Goal: Task Accomplishment & Management: Use online tool/utility

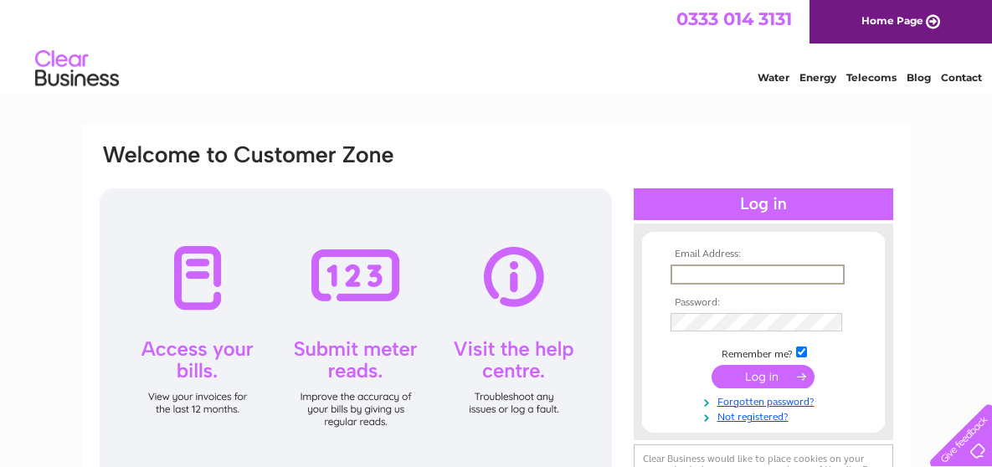
click at [744, 276] on input "text" at bounding box center [758, 275] width 174 height 20
type input "jamesvella1@hotmail.co.uk"
click at [755, 374] on input "submit" at bounding box center [763, 374] width 103 height 23
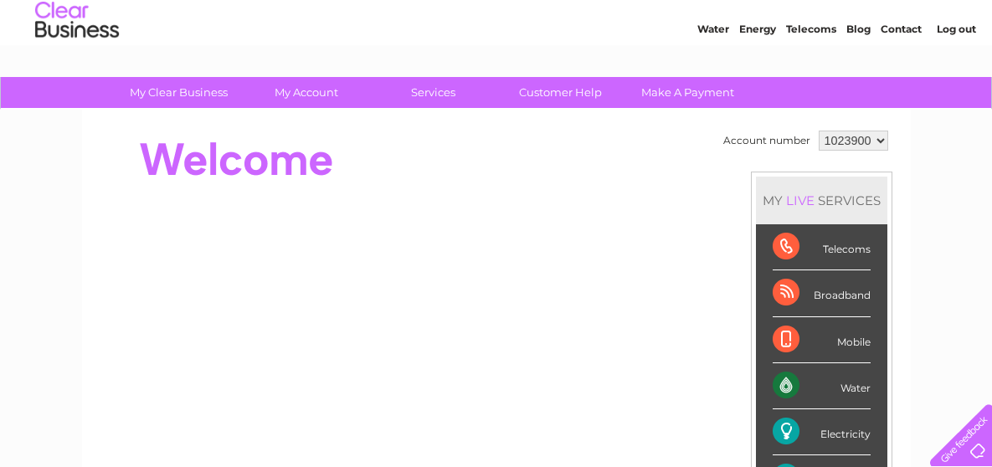
scroll to position [48, 0]
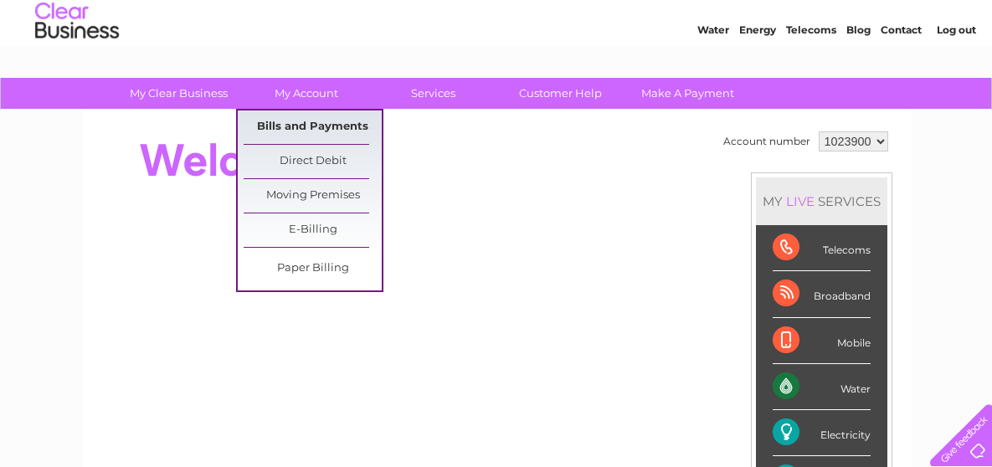
click at [290, 120] on link "Bills and Payments" at bounding box center [313, 128] width 138 height 34
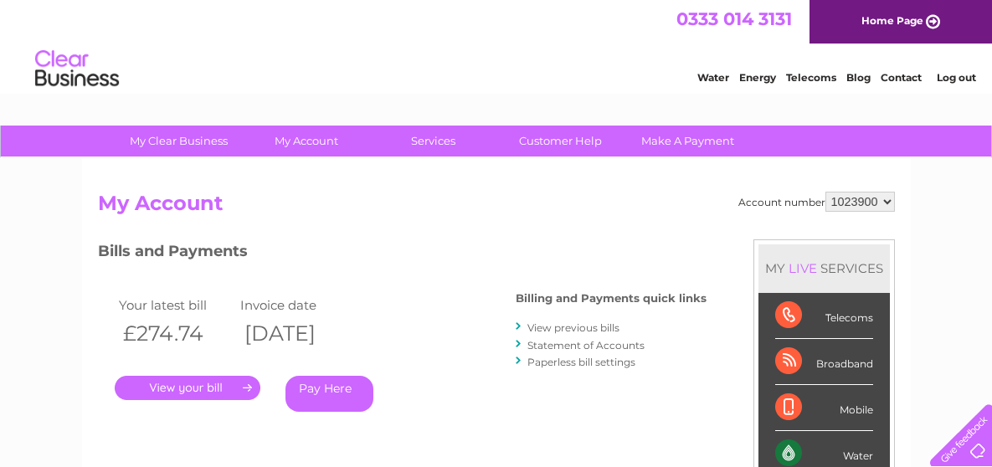
click at [215, 380] on link "." at bounding box center [188, 388] width 146 height 24
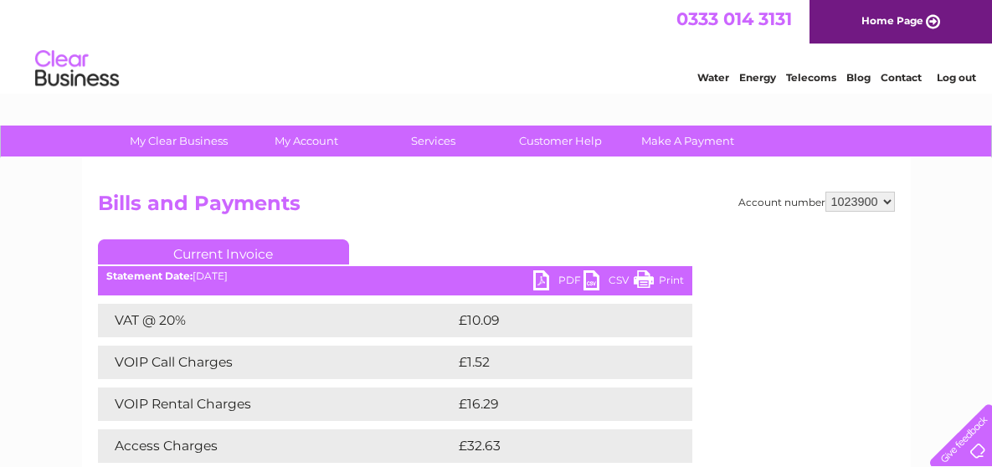
click at [540, 277] on link "PDF" at bounding box center [559, 283] width 50 height 24
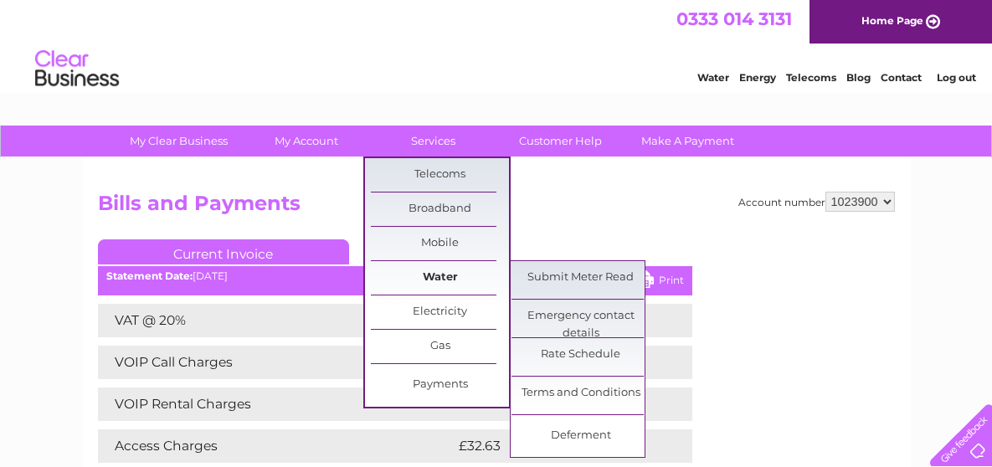
click at [441, 269] on link "Water" at bounding box center [440, 278] width 138 height 34
click at [558, 272] on link "Submit Meter Read" at bounding box center [581, 278] width 138 height 34
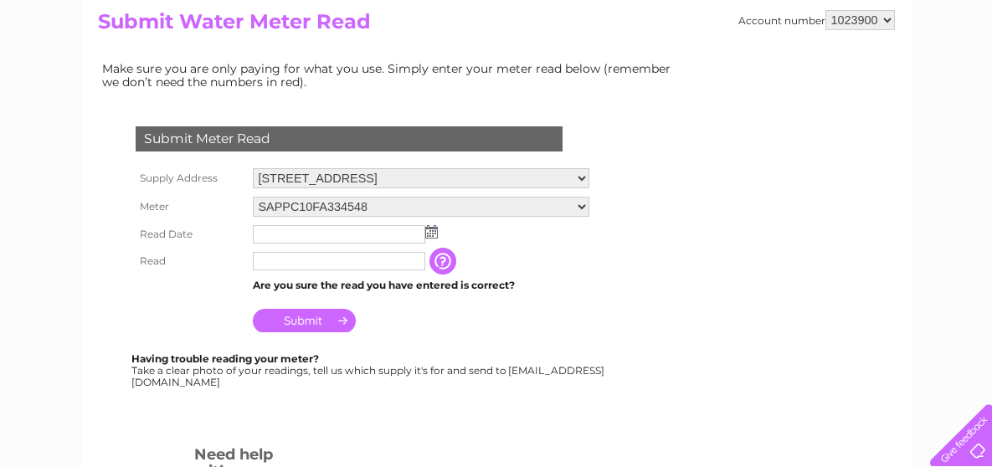
scroll to position [195, 0]
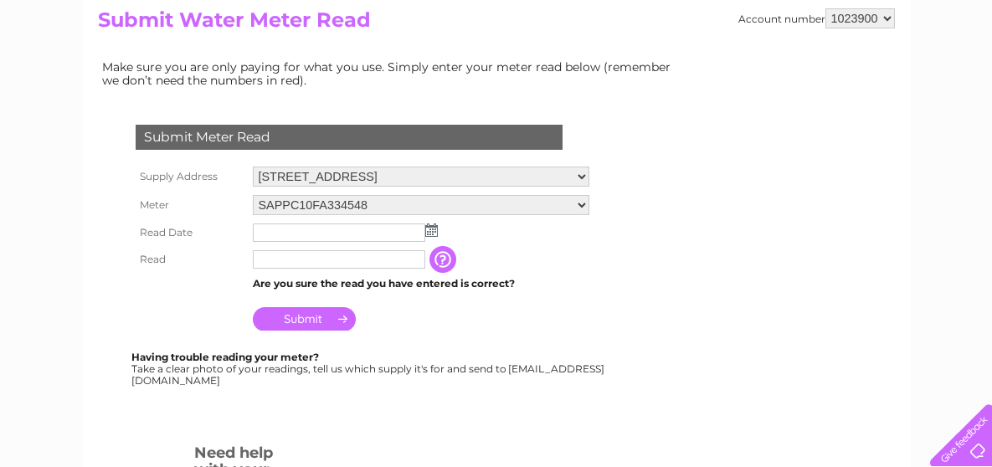
click at [432, 229] on img at bounding box center [431, 230] width 13 height 13
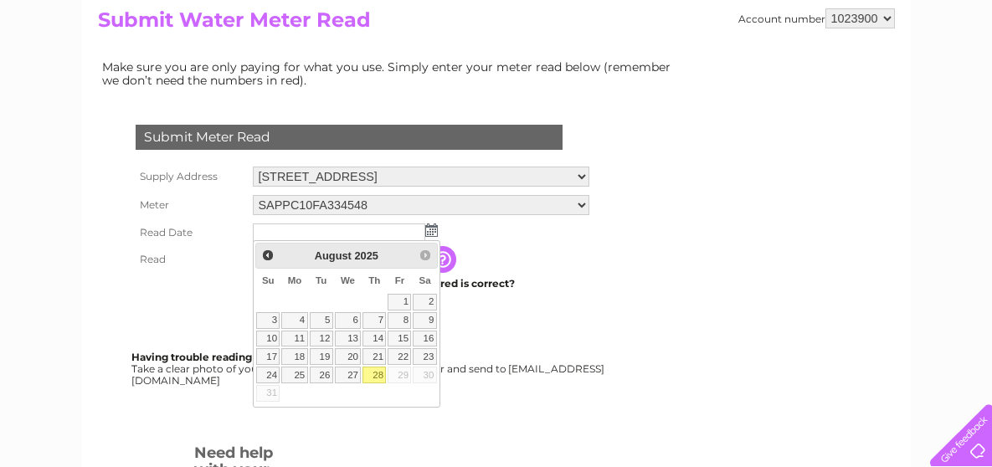
click at [375, 372] on link "28" at bounding box center [374, 375] width 23 height 17
type input "[DATE]"
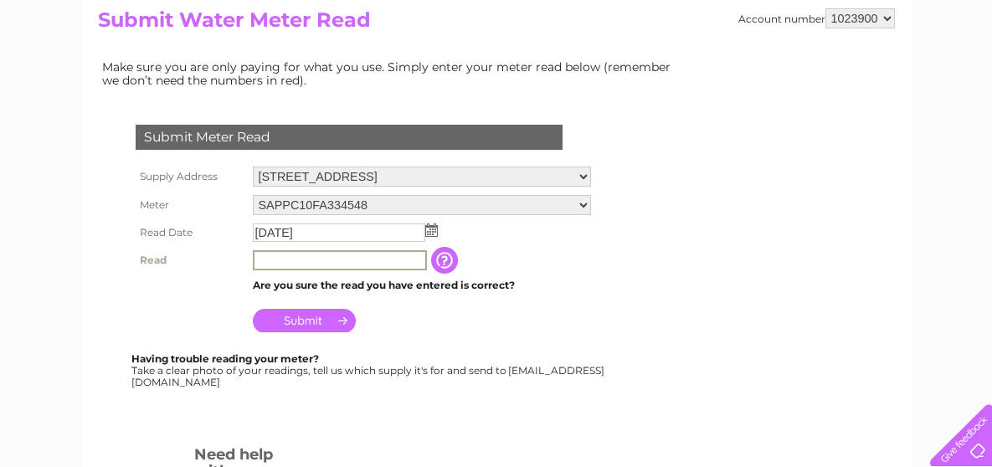
click at [268, 258] on input "text" at bounding box center [340, 260] width 174 height 20
type input "01868"
click at [290, 317] on input "Submit" at bounding box center [304, 318] width 103 height 23
click at [306, 311] on input "Submit" at bounding box center [304, 318] width 103 height 23
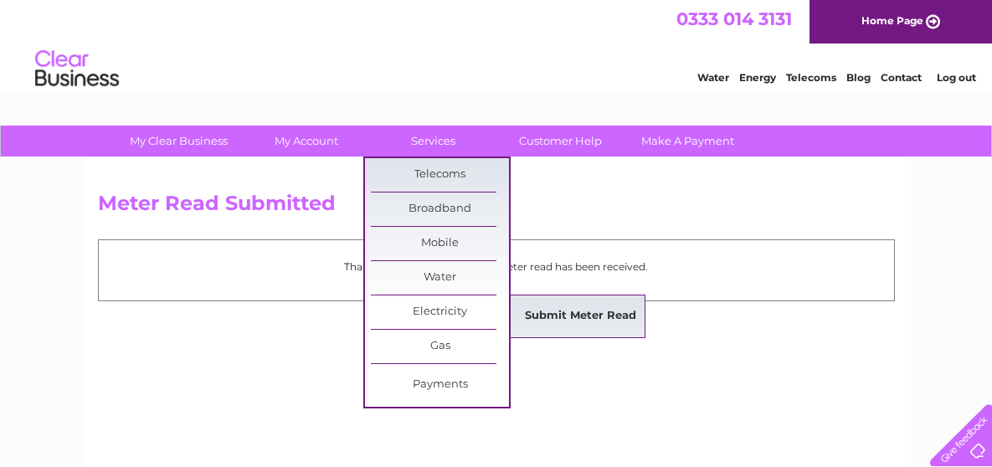
click at [547, 309] on link "Submit Meter Read" at bounding box center [581, 317] width 138 height 34
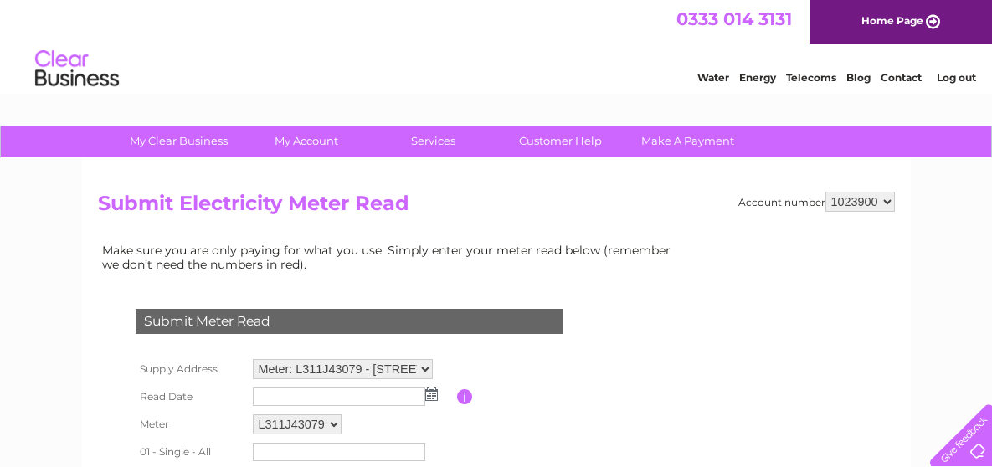
click at [434, 393] on img at bounding box center [431, 394] width 13 height 13
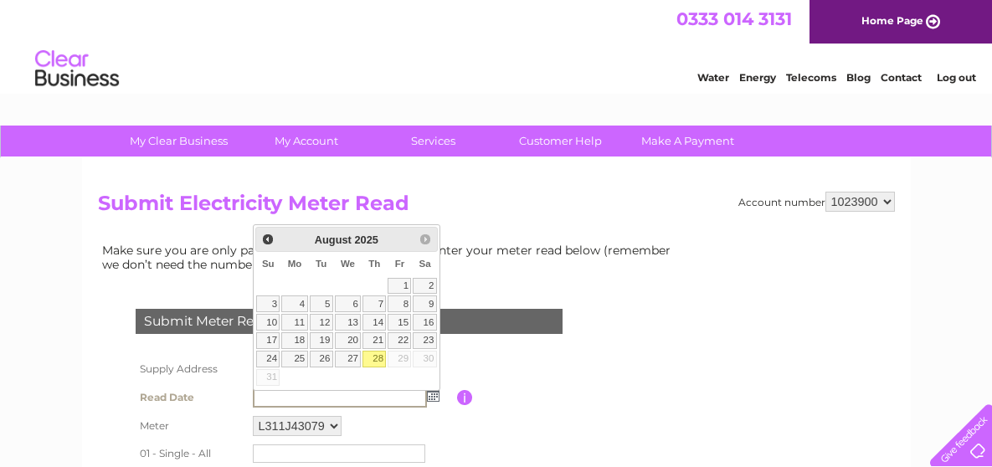
click at [378, 357] on link "28" at bounding box center [374, 359] width 23 height 17
type input "[DATE]"
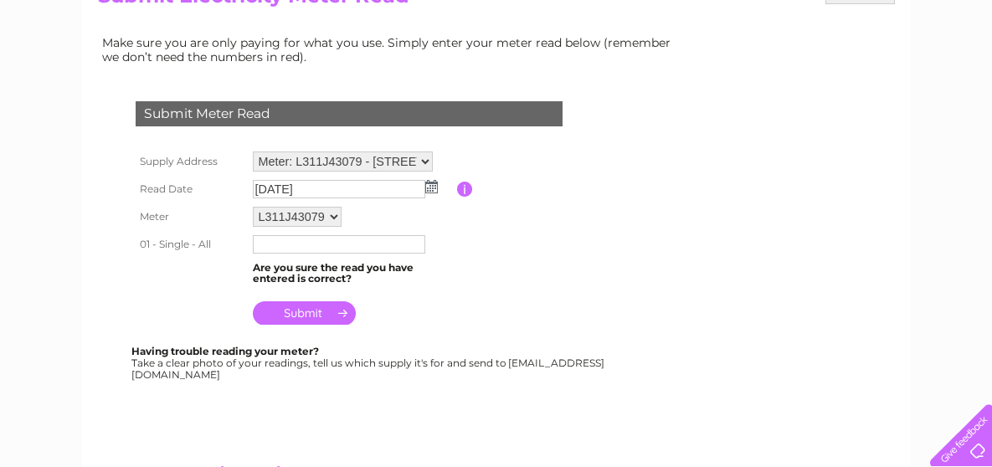
scroll to position [209, 0]
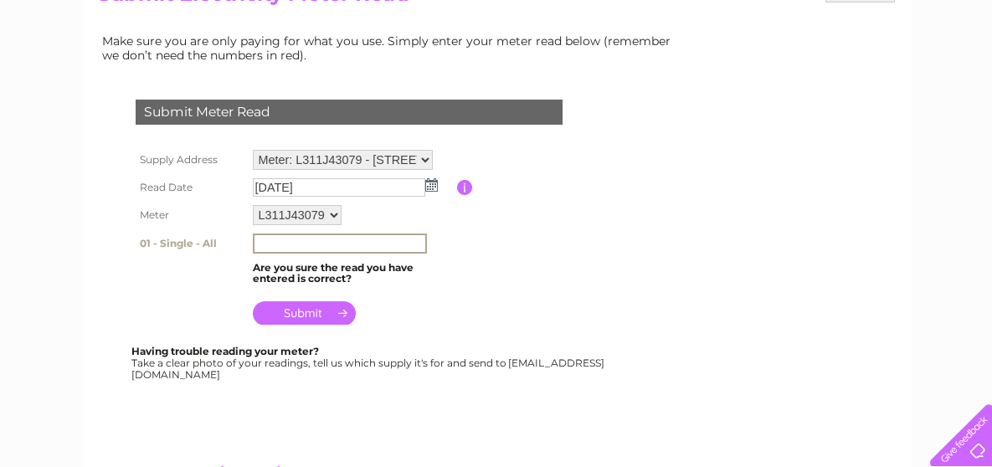
click at [348, 242] on input "text" at bounding box center [340, 244] width 174 height 20
type input "74477"
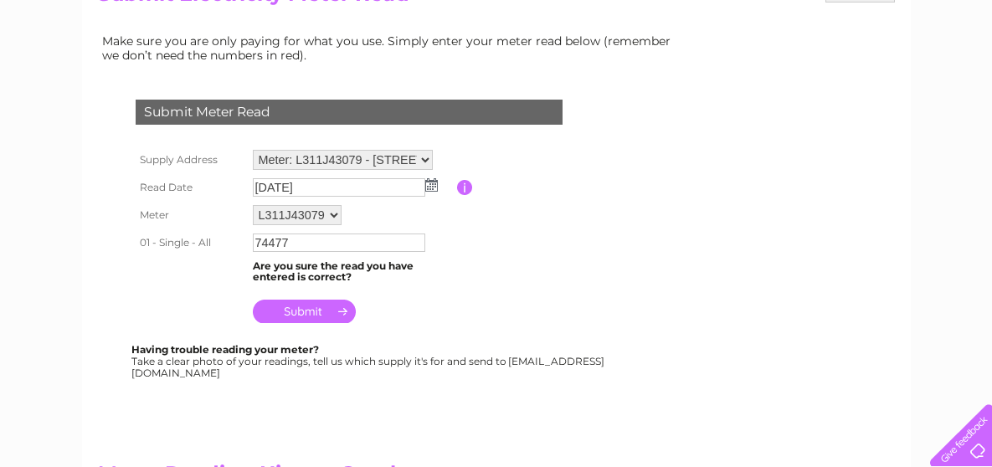
click at [312, 307] on input "submit" at bounding box center [304, 311] width 103 height 23
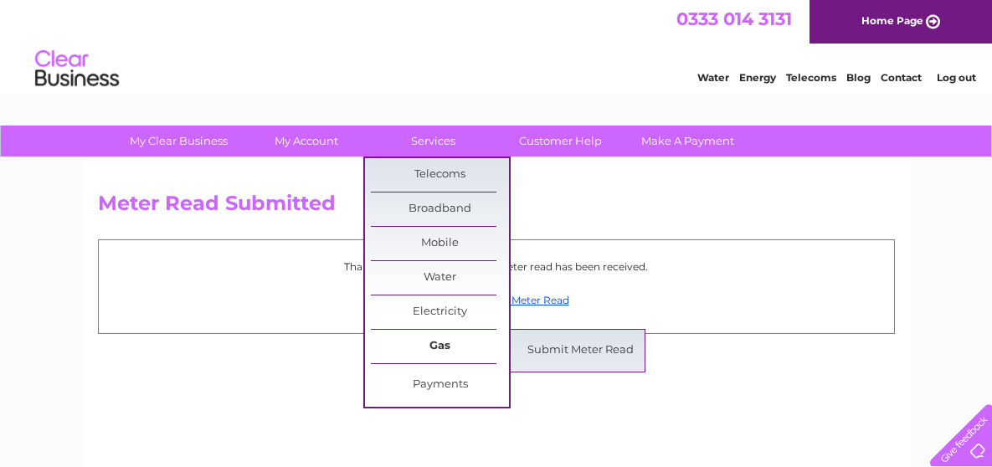
click at [441, 338] on link "Gas" at bounding box center [440, 347] width 138 height 34
click at [559, 336] on link "Submit Meter Read" at bounding box center [581, 351] width 138 height 34
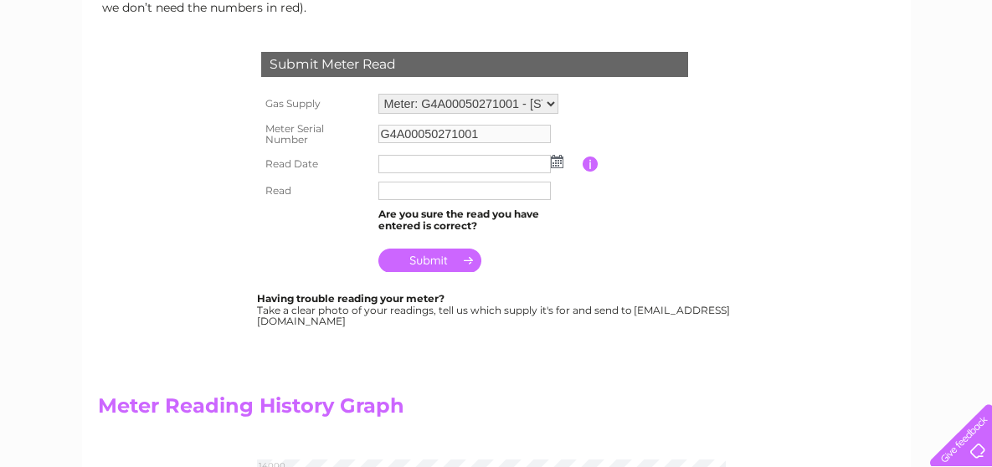
scroll to position [277, 0]
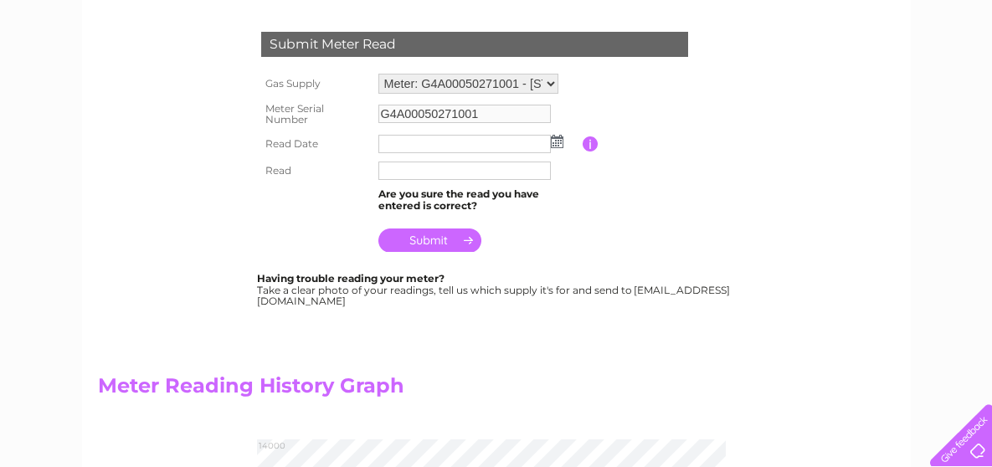
click at [554, 139] on img at bounding box center [557, 141] width 13 height 13
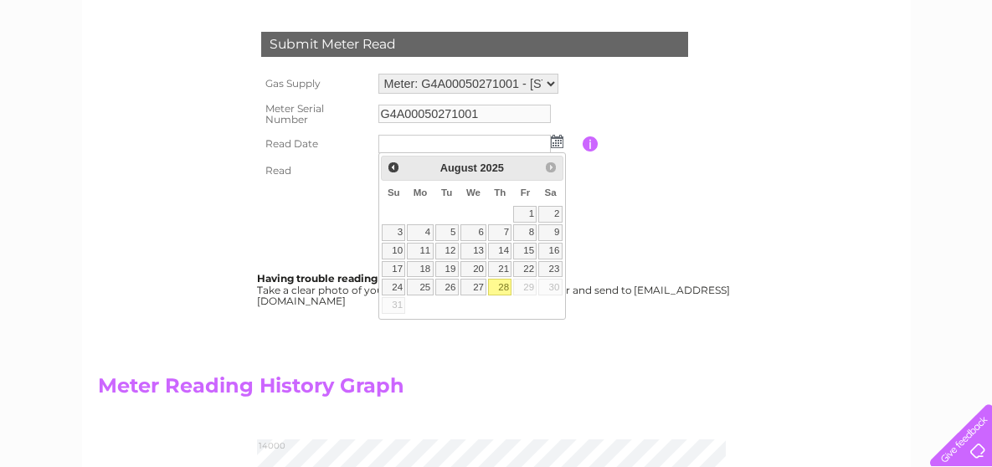
click at [503, 279] on link "28" at bounding box center [499, 287] width 23 height 17
type input "2025/08/28"
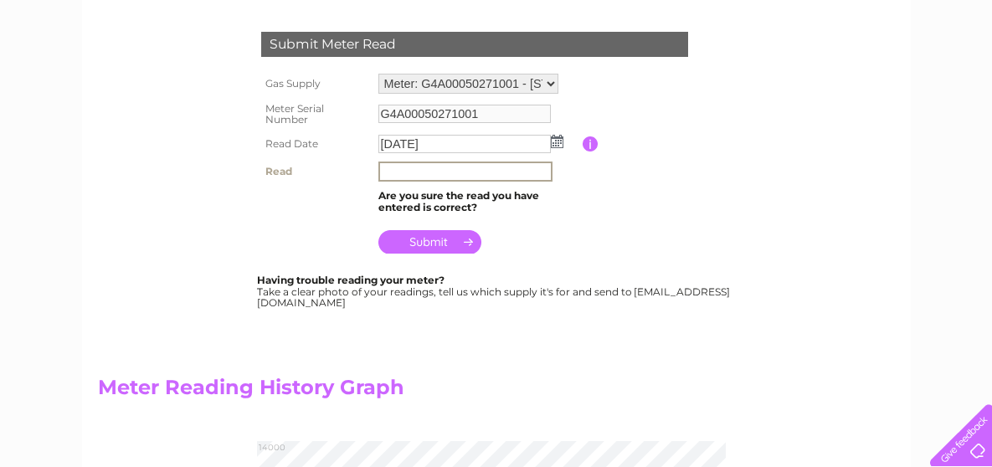
click at [425, 171] on input "text" at bounding box center [466, 172] width 174 height 20
type input "13034"
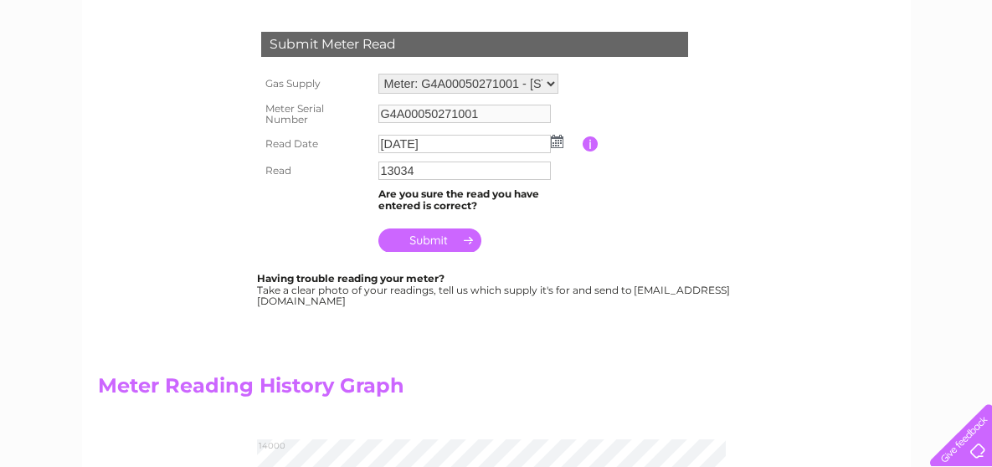
click at [420, 237] on input "submit" at bounding box center [430, 240] width 103 height 23
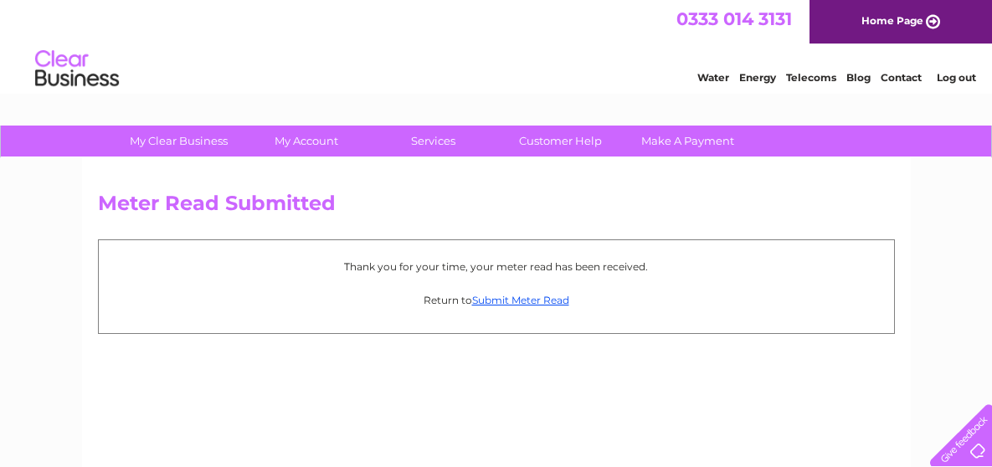
click at [951, 70] on li "Log out" at bounding box center [957, 77] width 50 height 21
click at [962, 70] on li "Log out" at bounding box center [957, 77] width 50 height 21
click at [945, 72] on link "Log out" at bounding box center [956, 77] width 39 height 13
